Goal: Information Seeking & Learning: Learn about a topic

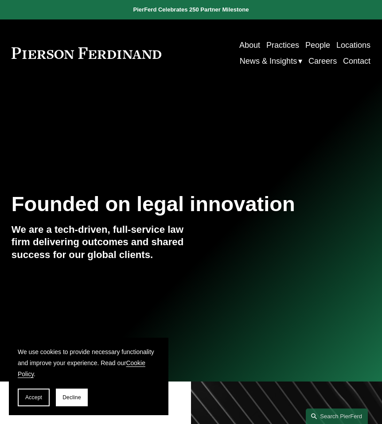
click at [320, 44] on link "People" at bounding box center [317, 45] width 25 height 16
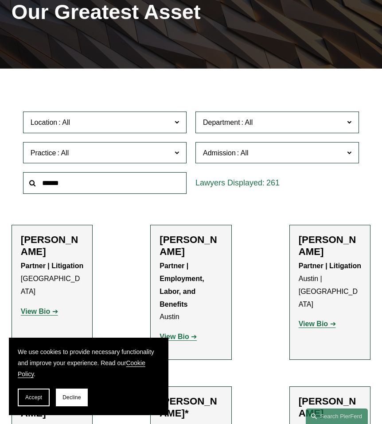
scroll to position [151, 0]
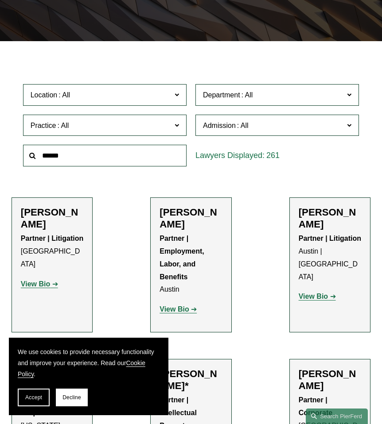
click at [238, 91] on span "Department" at bounding box center [272, 95] width 138 height 12
click at [0, 0] on link "Corporate" at bounding box center [0, 0] width 0 height 0
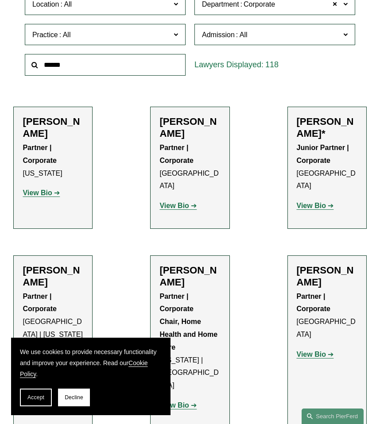
scroll to position [242, 0]
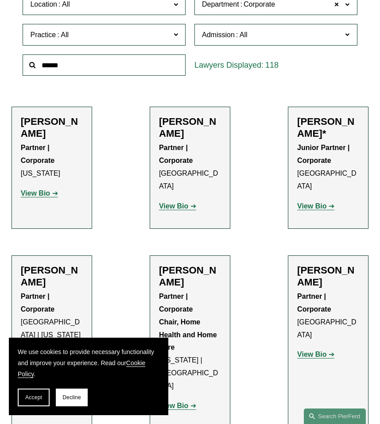
click at [320, 202] on strong "View Bio" at bounding box center [311, 206] width 29 height 8
click at [51, 197] on link "View Bio" at bounding box center [39, 193] width 37 height 8
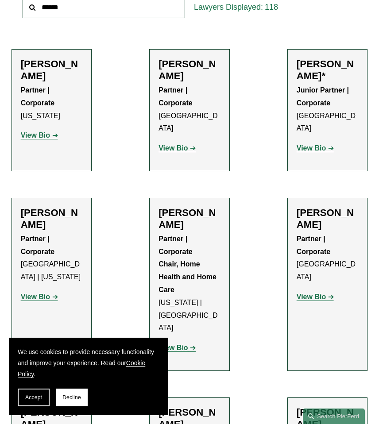
scroll to position [336, 0]
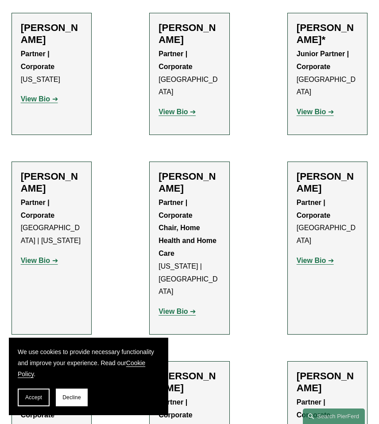
click at [186, 308] on strong "View Bio" at bounding box center [173, 312] width 29 height 8
click at [318, 257] on strong "View Bio" at bounding box center [311, 261] width 29 height 8
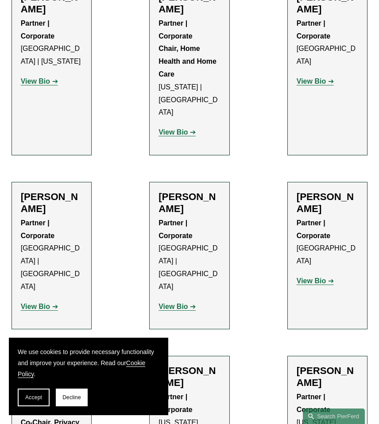
scroll to position [516, 0]
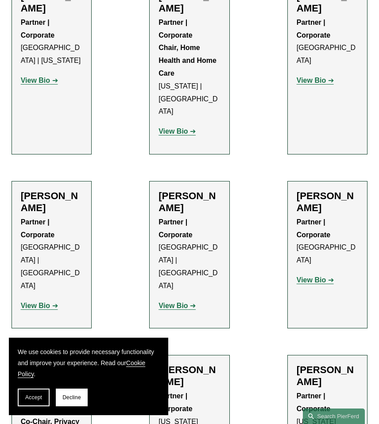
click at [44, 300] on p "View Bio" at bounding box center [52, 306] width 62 height 13
click at [44, 302] on strong "View Bio" at bounding box center [35, 306] width 29 height 8
click at [322, 274] on p "View Bio" at bounding box center [328, 280] width 62 height 13
click at [322, 276] on strong "View Bio" at bounding box center [311, 280] width 29 height 8
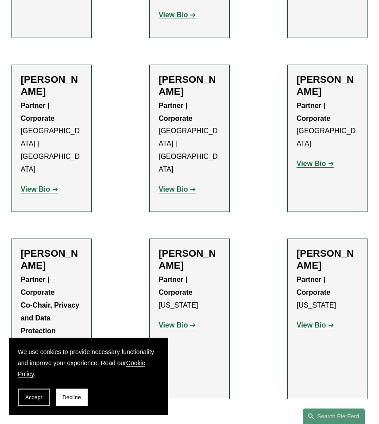
scroll to position [645, 0]
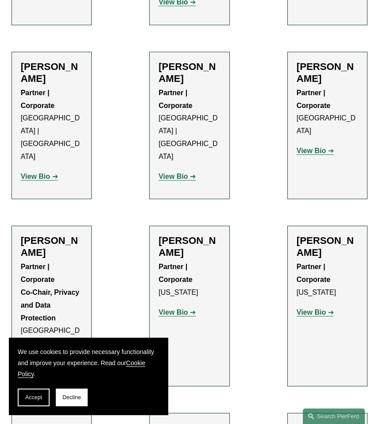
click at [314, 309] on strong "View Bio" at bounding box center [311, 313] width 29 height 8
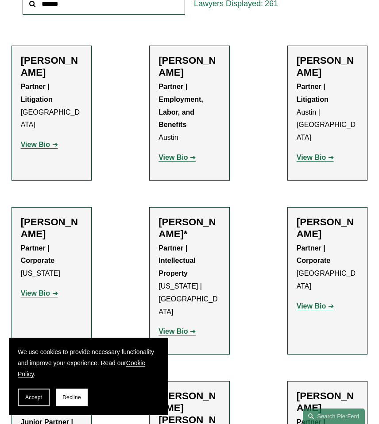
scroll to position [122, 0]
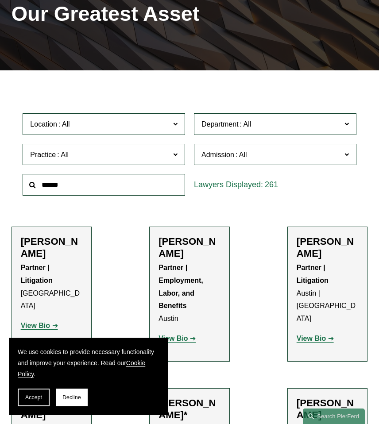
click at [251, 122] on span at bounding box center [246, 124] width 14 height 8
click at [0, 0] on link "Corporate" at bounding box center [0, 0] width 0 height 0
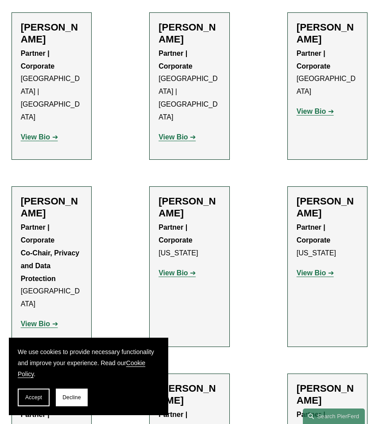
scroll to position [774, 0]
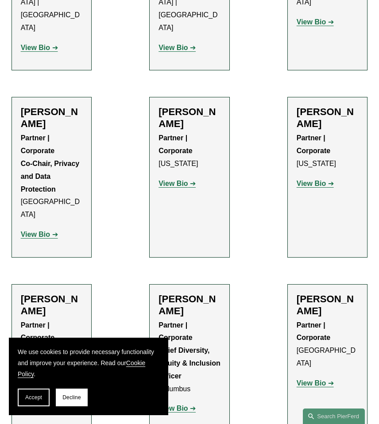
click at [310, 380] on strong "View Bio" at bounding box center [311, 384] width 29 height 8
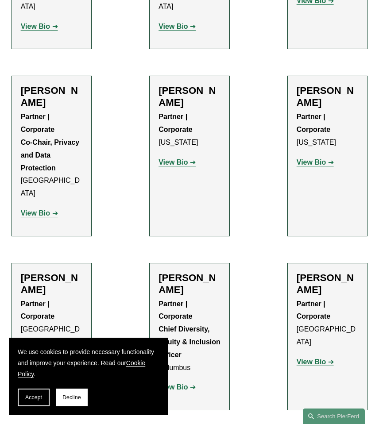
scroll to position [818, 0]
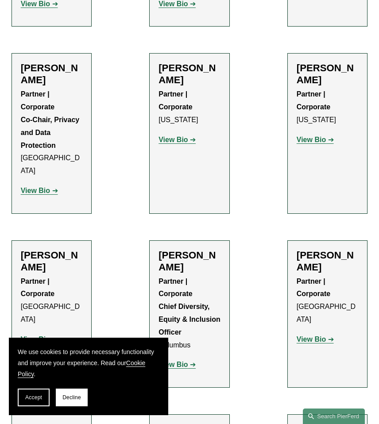
click at [180, 361] on strong "View Bio" at bounding box center [173, 365] width 29 height 8
click at [45, 336] on strong "View Bio" at bounding box center [35, 340] width 29 height 8
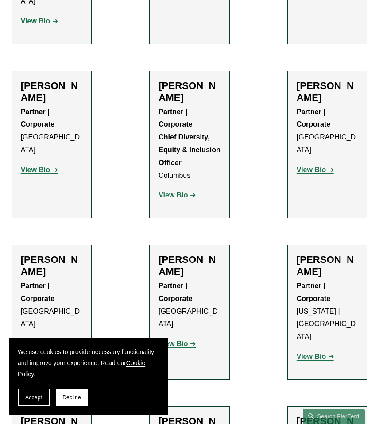
scroll to position [1005, 0]
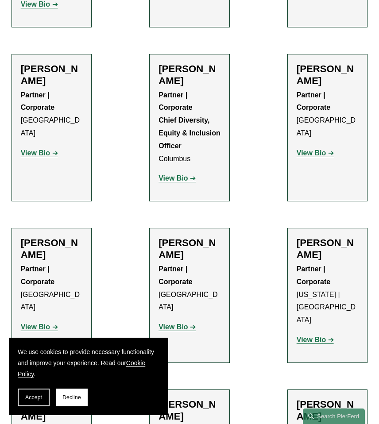
click at [58, 321] on p "View Bio" at bounding box center [52, 327] width 62 height 13
click at [54, 323] on link "View Bio" at bounding box center [39, 327] width 37 height 8
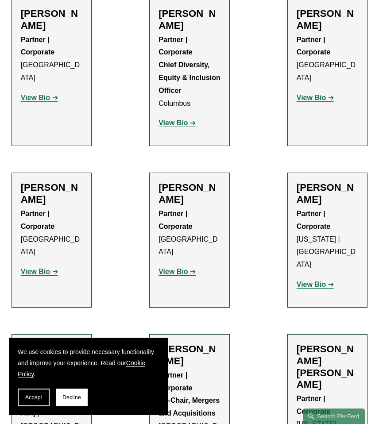
scroll to position [1070, 0]
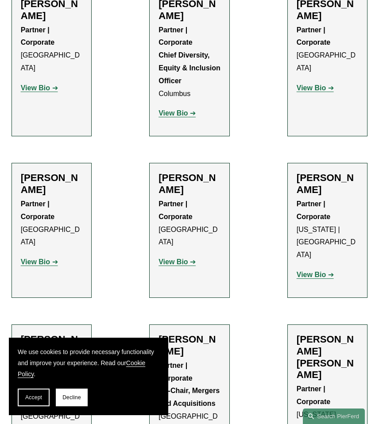
click at [309, 271] on strong "View Bio" at bounding box center [311, 275] width 29 height 8
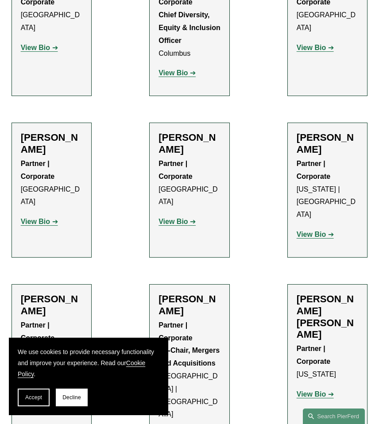
scroll to position [1133, 0]
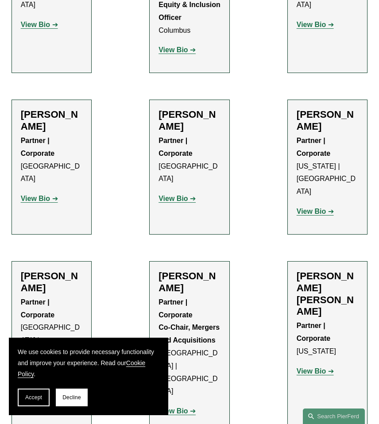
click at [319, 368] on strong "View Bio" at bounding box center [311, 372] width 29 height 8
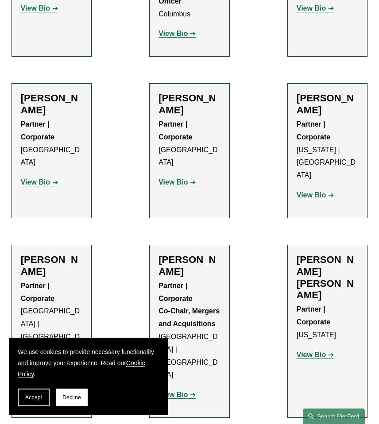
scroll to position [1172, 0]
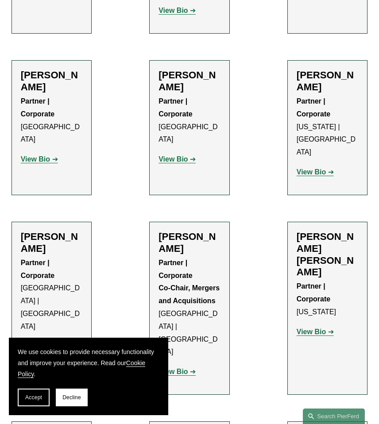
click at [180, 366] on p "View Bio" at bounding box center [190, 372] width 62 height 13
click at [181, 368] on strong "View Bio" at bounding box center [173, 372] width 29 height 8
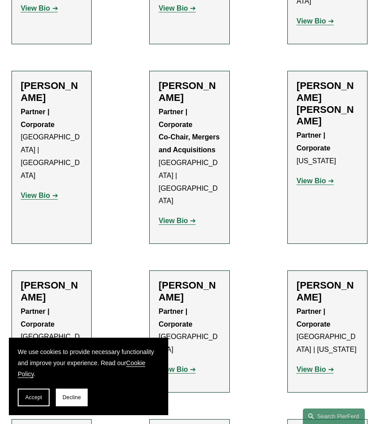
scroll to position [1338, 0]
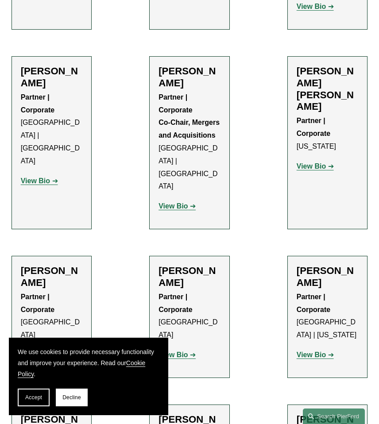
click at [183, 351] on strong "View Bio" at bounding box center [173, 355] width 29 height 8
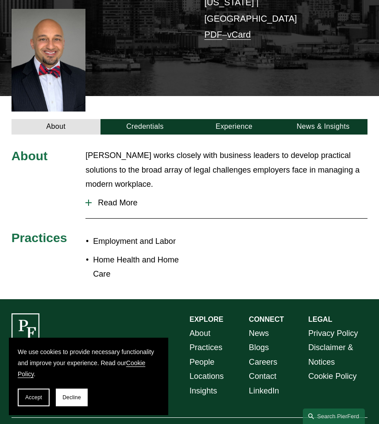
scroll to position [221, 0]
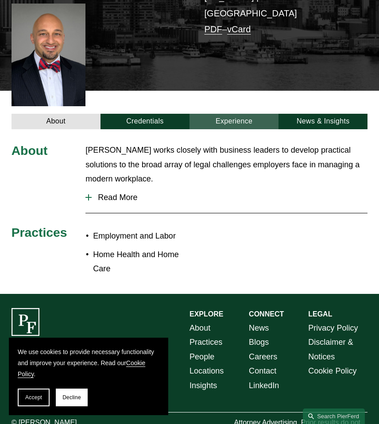
click at [254, 114] on link "Experience" at bounding box center [234, 122] width 89 height 16
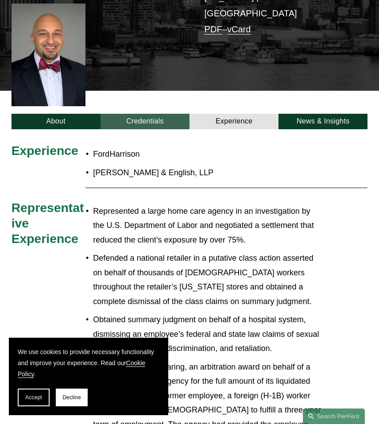
click at [160, 114] on link "Credentials" at bounding box center [145, 122] width 89 height 16
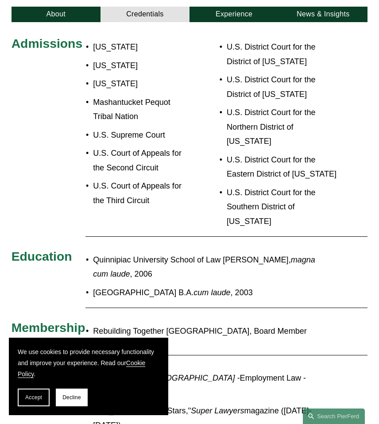
scroll to position [329, 0]
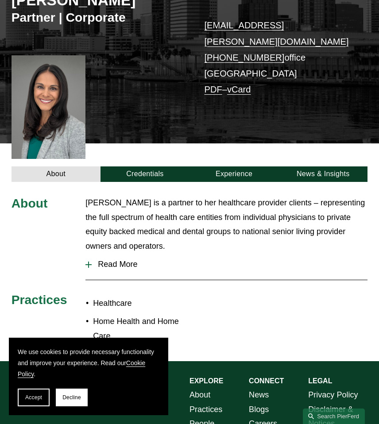
scroll to position [138, 0]
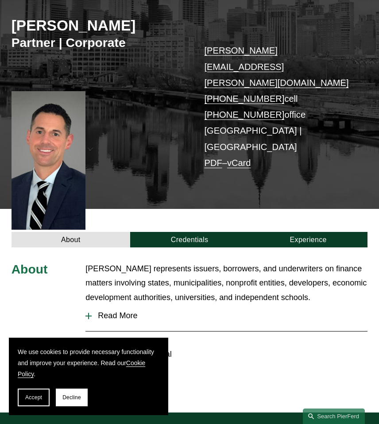
scroll to position [190, 0]
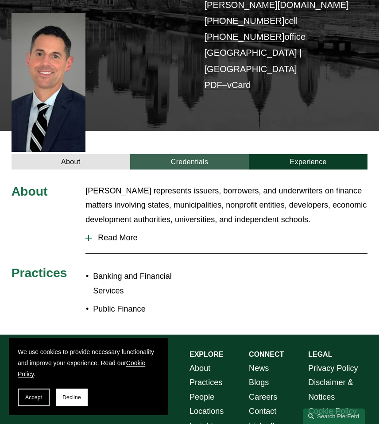
click at [206, 154] on link "Credentials" at bounding box center [189, 162] width 119 height 16
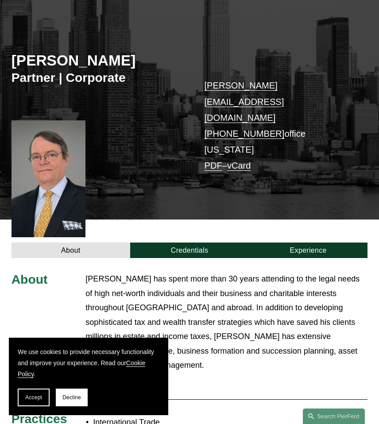
scroll to position [115, 0]
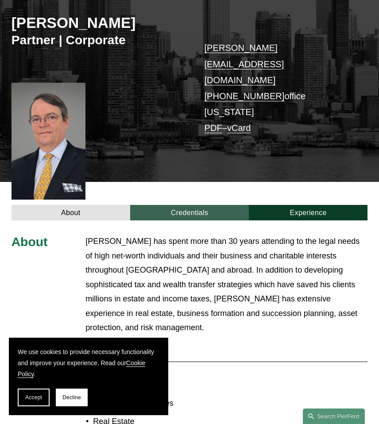
click at [209, 205] on link "Credentials" at bounding box center [189, 213] width 119 height 16
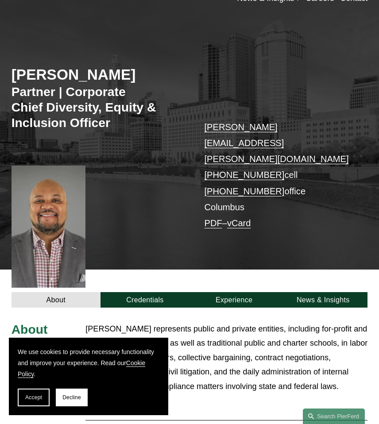
scroll to position [136, 0]
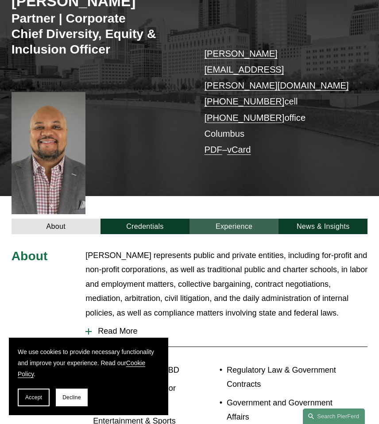
click at [229, 219] on link "Experience" at bounding box center [234, 227] width 89 height 16
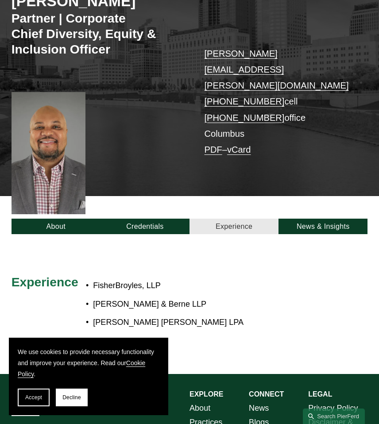
scroll to position [124, 0]
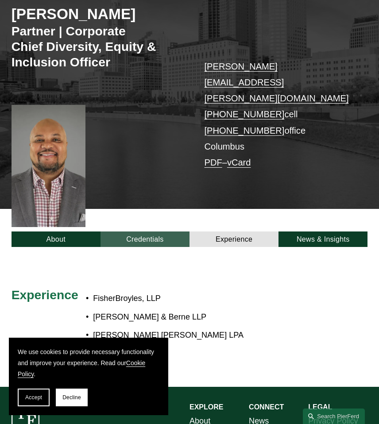
click at [155, 232] on link "Credentials" at bounding box center [145, 240] width 89 height 16
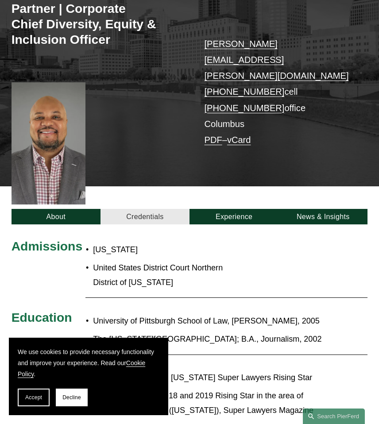
scroll to position [163, 0]
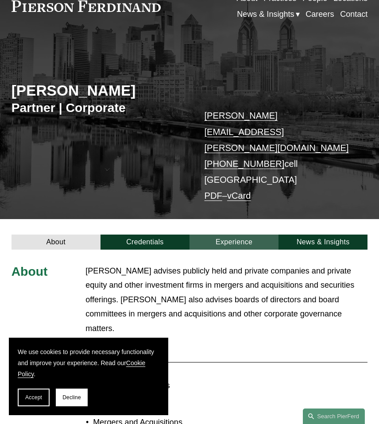
click at [221, 235] on link "Experience" at bounding box center [234, 243] width 89 height 16
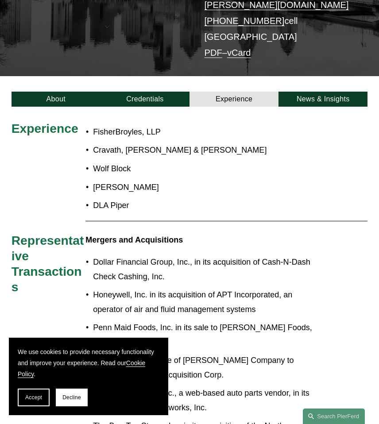
scroll to position [200, 0]
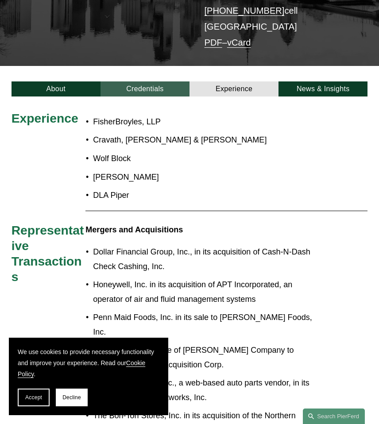
click at [171, 82] on link "Credentials" at bounding box center [145, 90] width 89 height 16
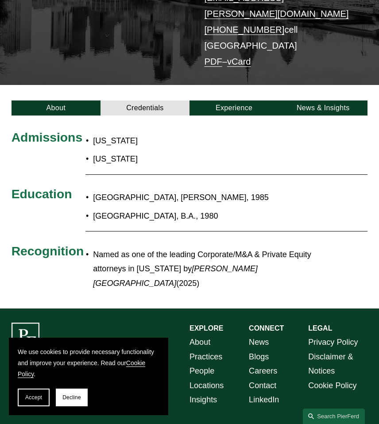
drag, startPoint x: 163, startPoint y: 165, endPoint x: 255, endPoint y: 165, distance: 92.6
click at [253, 190] on p "[GEOGRAPHIC_DATA], [PERSON_NAME], 1985" at bounding box center [208, 197] width 230 height 15
click at [253, 209] on p "[GEOGRAPHIC_DATA], B.A., 1980" at bounding box center [208, 216] width 230 height 15
